Goal: Task Accomplishment & Management: Manage account settings

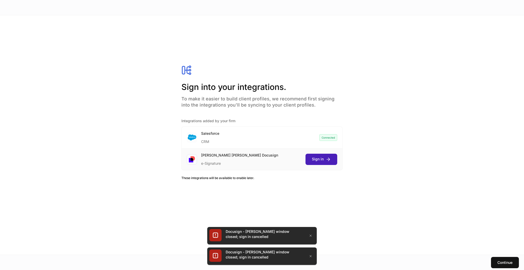
click at [323, 159] on div "Sign in" at bounding box center [321, 158] width 19 height 5
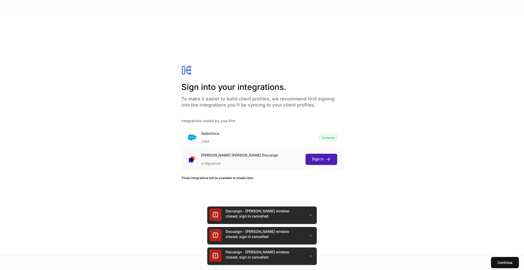
click at [317, 157] on div "Sign in" at bounding box center [321, 158] width 19 height 5
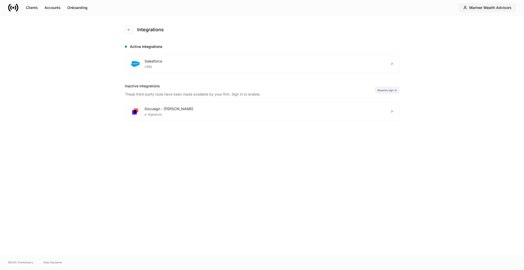
click at [493, 8] on div "Mariner Wealth Advisors" at bounding box center [490, 7] width 42 height 5
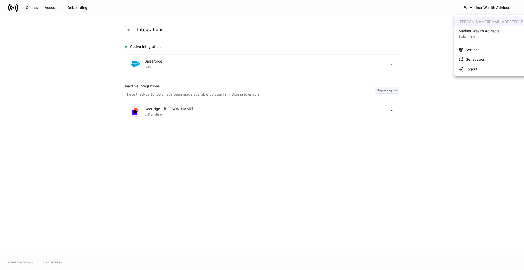
click at [473, 67] on div "Logout" at bounding box center [472, 69] width 12 height 5
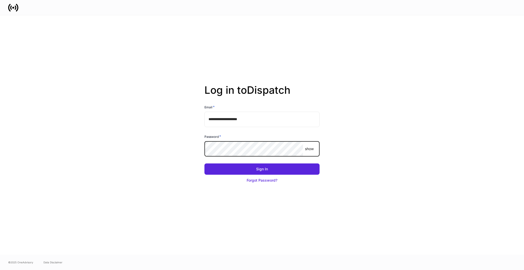
click at [304, 151] on div "show ​" at bounding box center [261, 148] width 115 height 15
click at [309, 150] on p "show" at bounding box center [309, 148] width 9 height 5
click at [309, 150] on p "hide" at bounding box center [308, 148] width 7 height 5
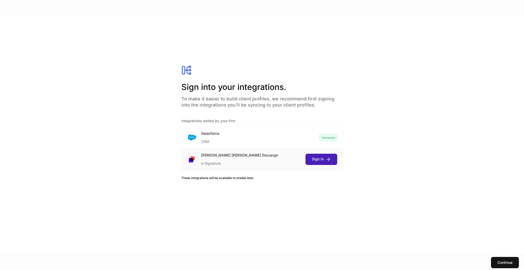
click at [325, 157] on div "Sign in" at bounding box center [321, 158] width 19 height 5
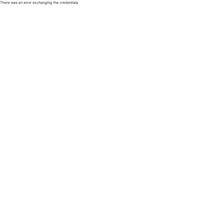
click at [71, 5] on html "There was an error exchanging the credentials 2025.40.5" at bounding box center [103, 2] width 206 height 5
